Goal: Obtain resource: Download file/media

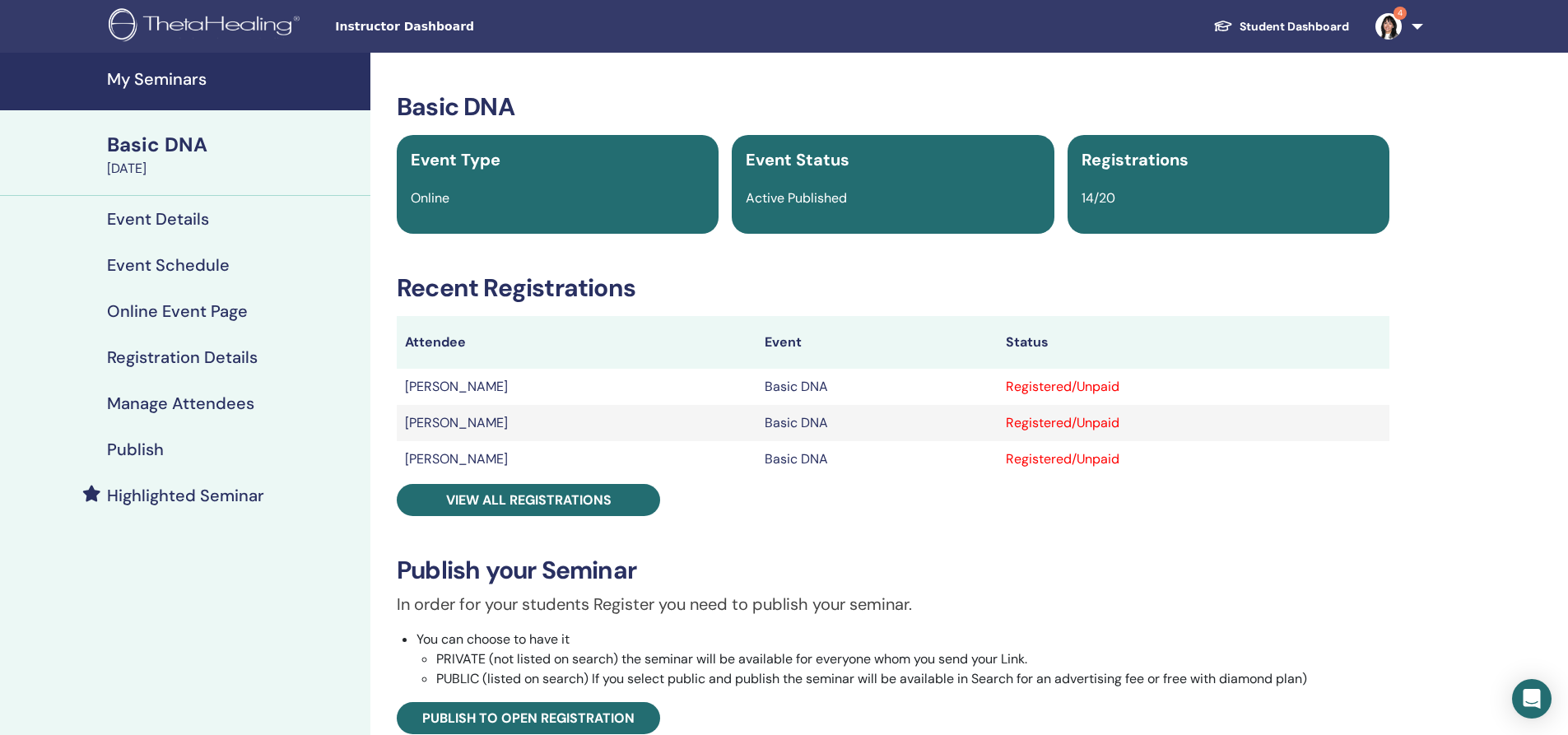
click at [163, 148] on div "Basic DNA" at bounding box center [234, 144] width 254 height 28
click at [177, 82] on h4 "My Seminars" at bounding box center [234, 79] width 254 height 20
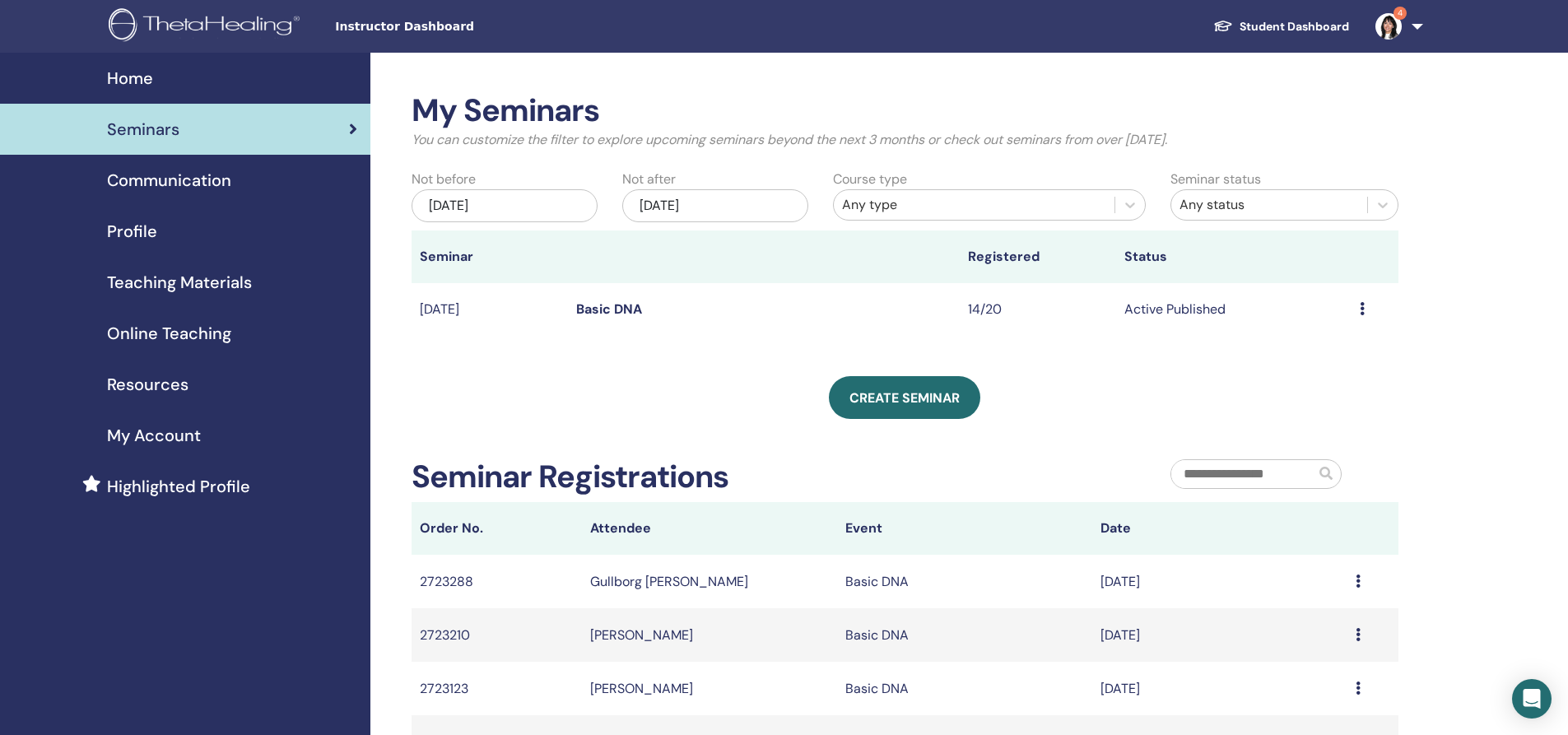
click at [164, 385] on span "Resources" at bounding box center [147, 384] width 81 height 25
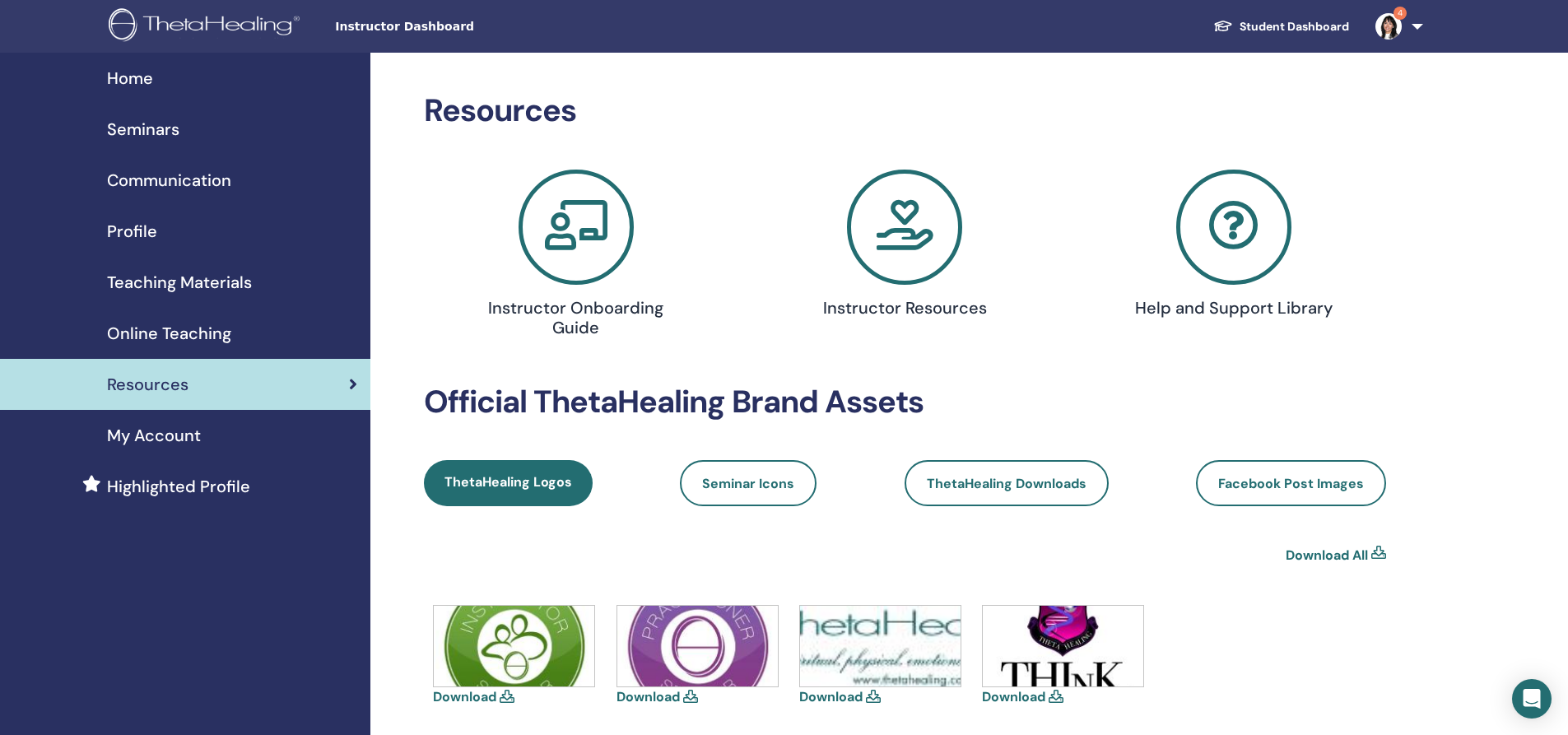
click at [167, 268] on link "Teaching Materials" at bounding box center [185, 283] width 370 height 51
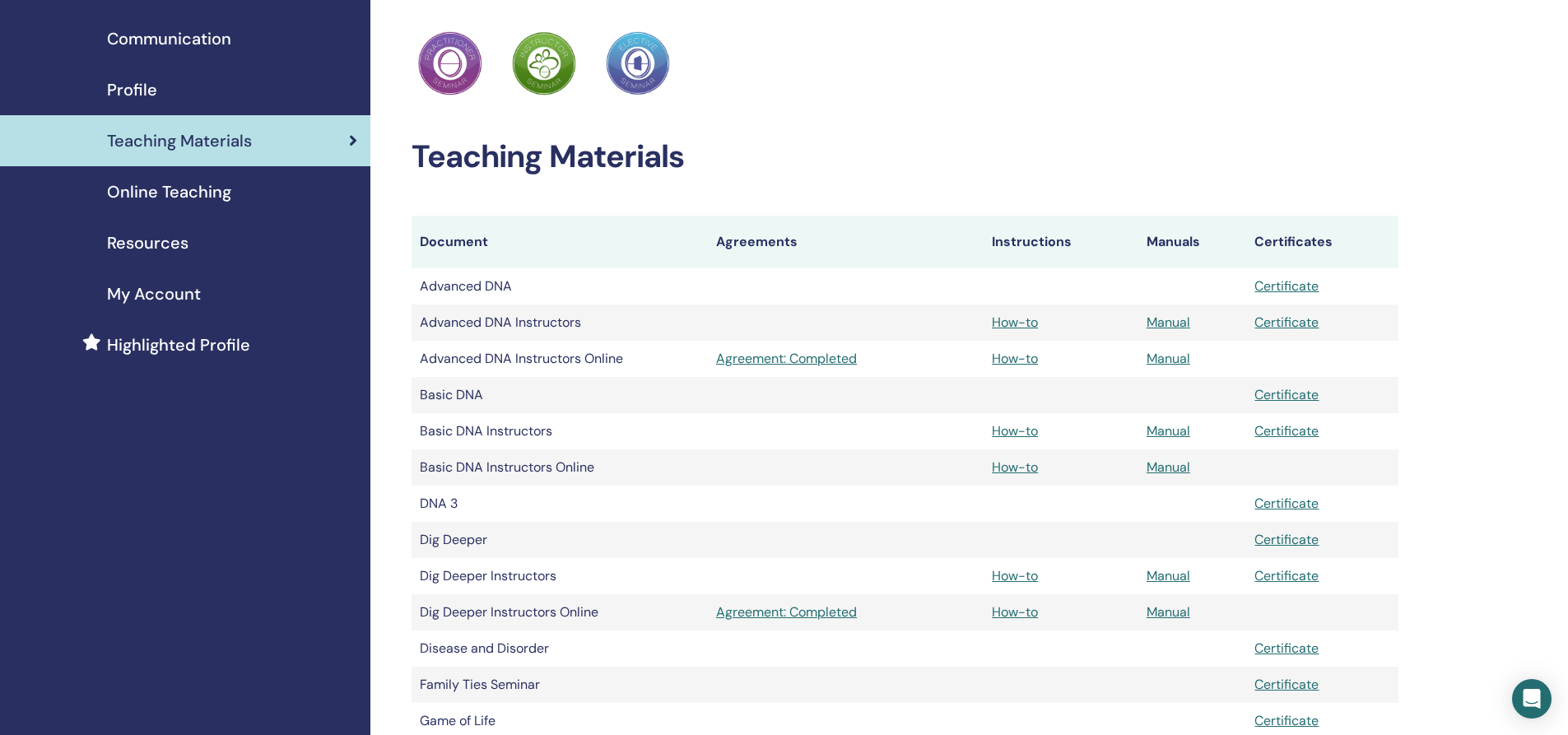
scroll to position [164, 0]
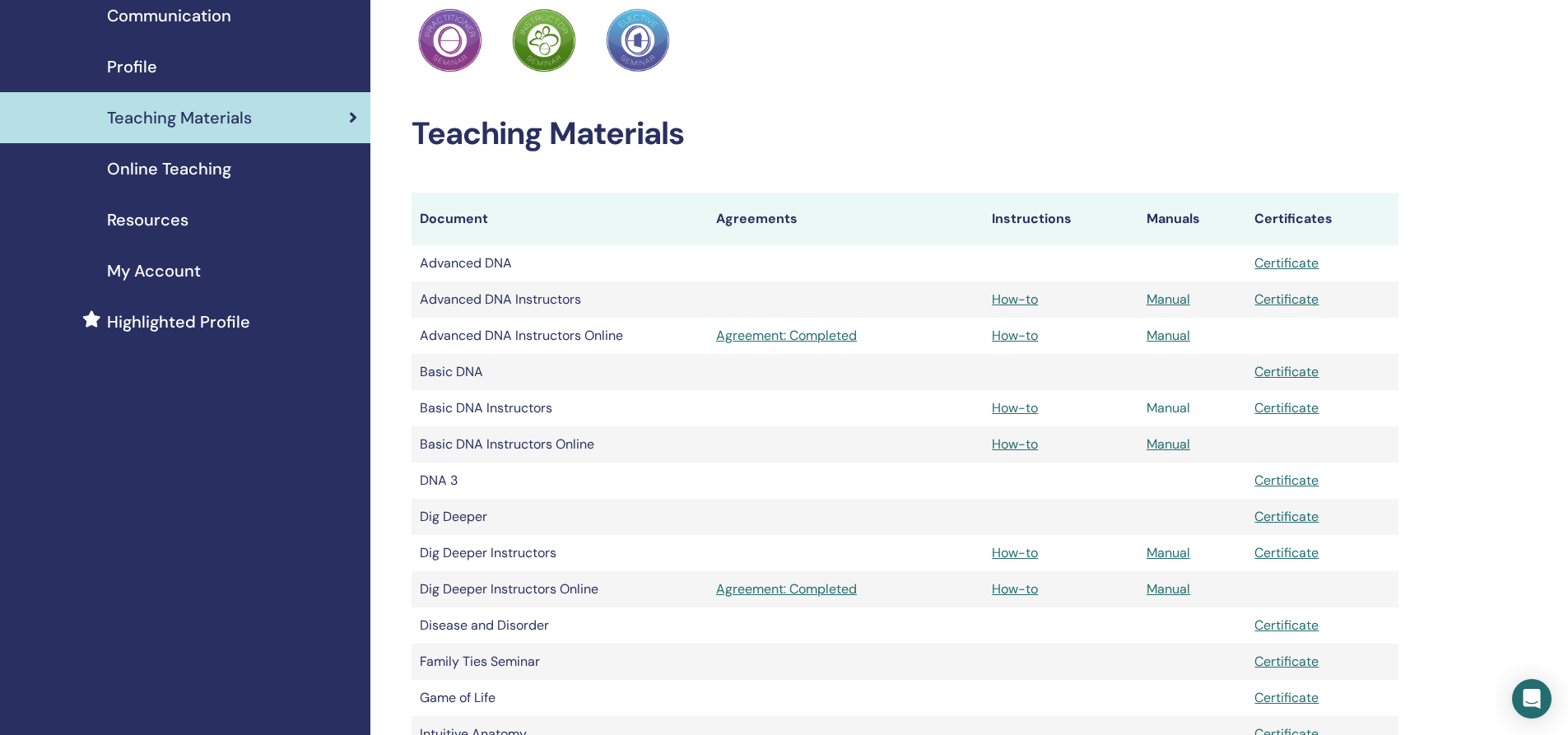
click at [1169, 409] on link "Manual" at bounding box center [1168, 408] width 44 height 17
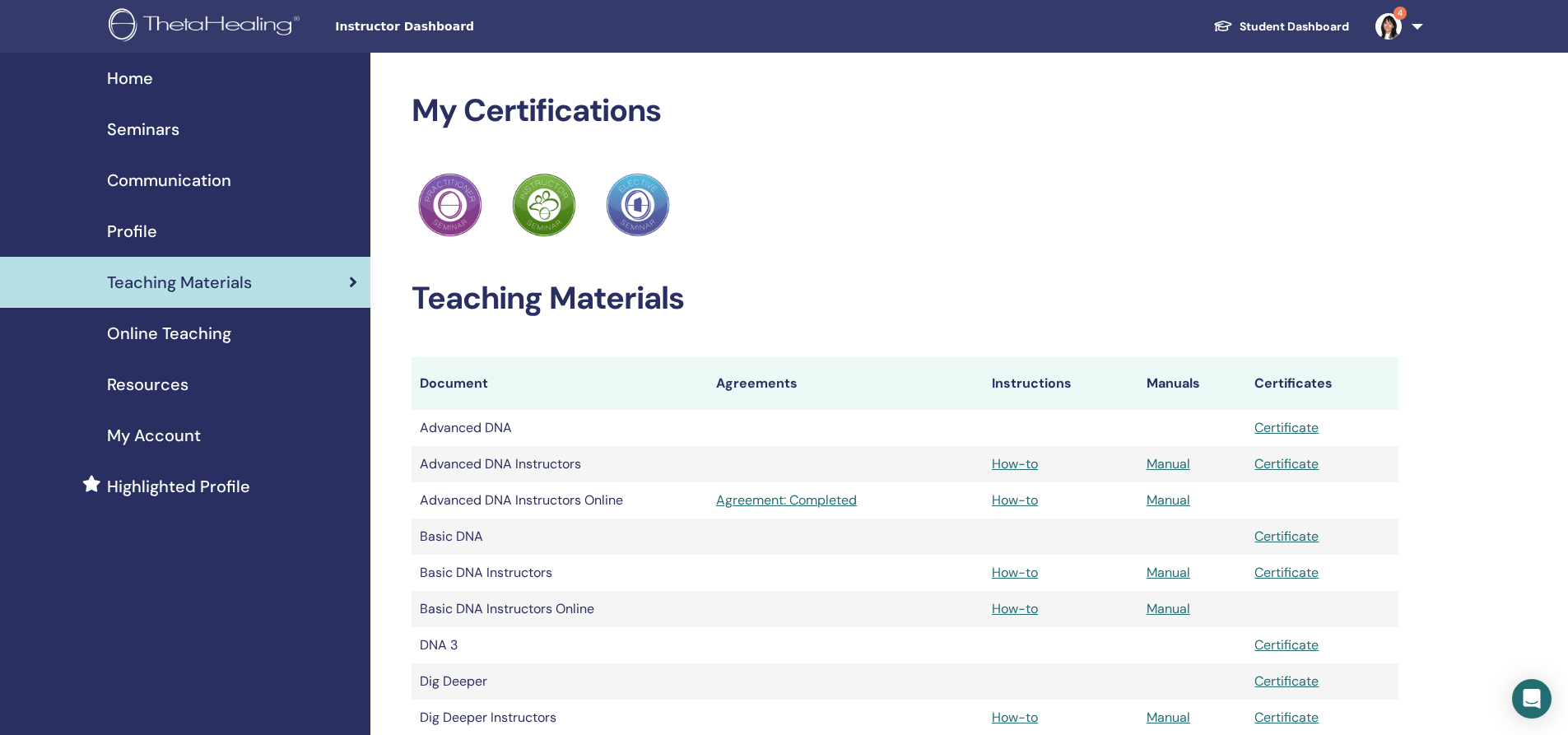
scroll to position [164, 0]
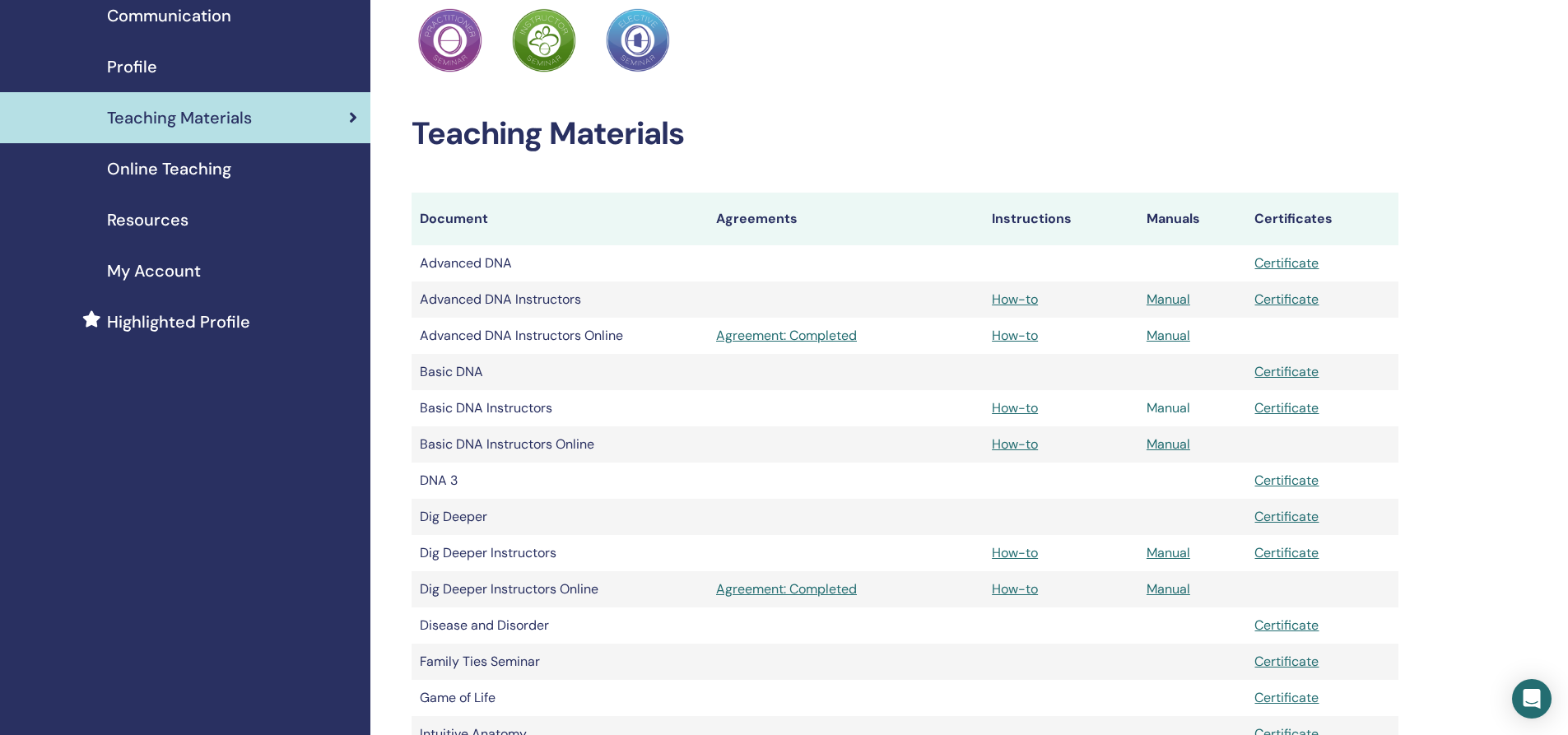
click at [1166, 408] on link "Manual" at bounding box center [1168, 408] width 44 height 17
